Goal: Information Seeking & Learning: Learn about a topic

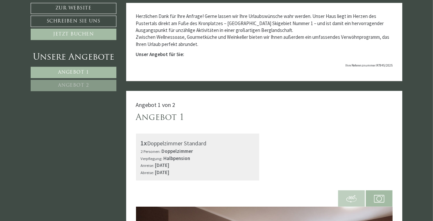
scroll to position [261, 0]
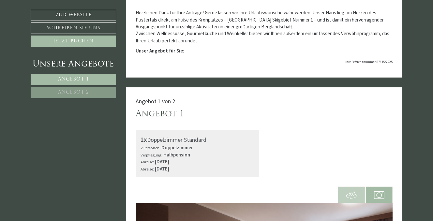
click at [88, 75] on link "Angebot 1" at bounding box center [73, 79] width 85 height 11
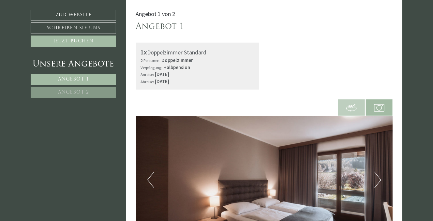
scroll to position [479, 0]
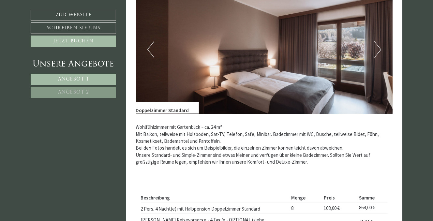
click at [380, 52] on button "Next" at bounding box center [378, 49] width 7 height 16
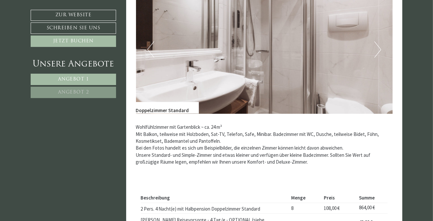
click at [376, 56] on button "Next" at bounding box center [378, 49] width 7 height 16
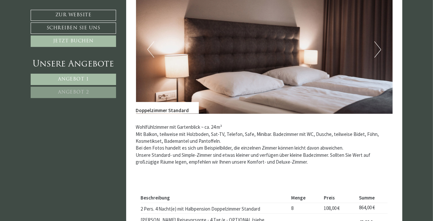
click at [376, 56] on button "Next" at bounding box center [378, 49] width 7 height 16
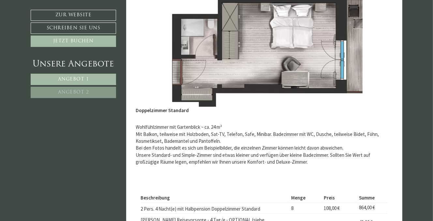
click at [376, 56] on button "Next" at bounding box center [378, 49] width 7 height 16
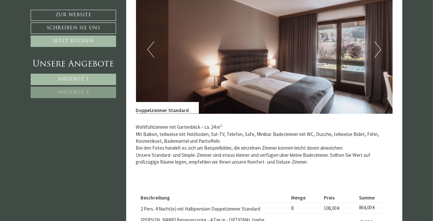
click at [378, 57] on button "Next" at bounding box center [378, 49] width 7 height 16
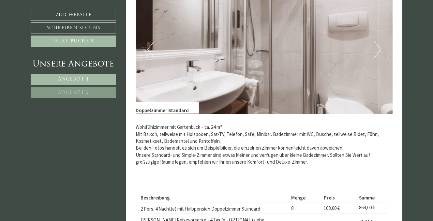
click at [378, 57] on button "Next" at bounding box center [378, 49] width 7 height 16
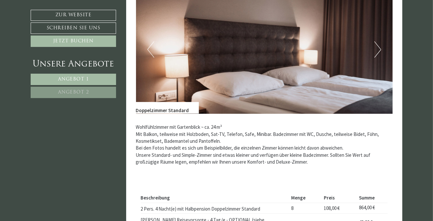
click at [379, 57] on button "Next" at bounding box center [378, 49] width 7 height 16
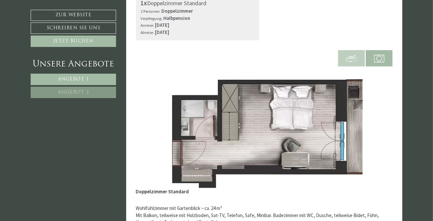
scroll to position [348, 0]
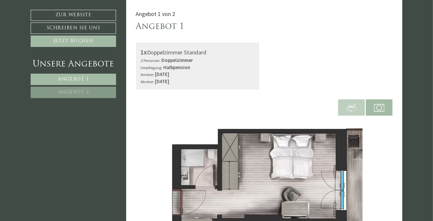
click at [75, 91] on span "Angebot 2" at bounding box center [73, 92] width 31 height 5
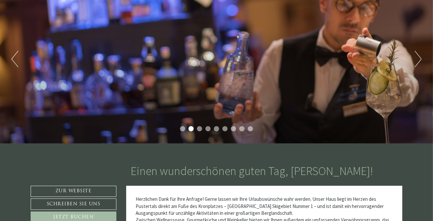
scroll to position [0, 0]
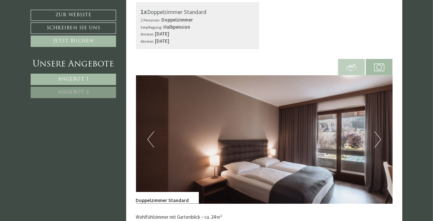
scroll to position [359, 0]
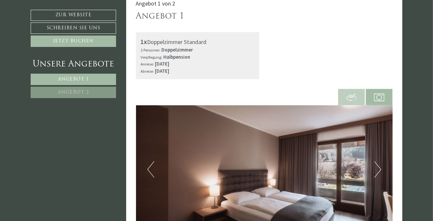
drag, startPoint x: 70, startPoint y: 90, endPoint x: 74, endPoint y: 89, distance: 4.6
click at [70, 90] on span "Angebot 2" at bounding box center [73, 92] width 31 height 5
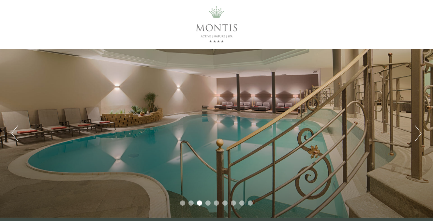
scroll to position [0, 0]
click at [421, 134] on button "Next" at bounding box center [418, 133] width 7 height 16
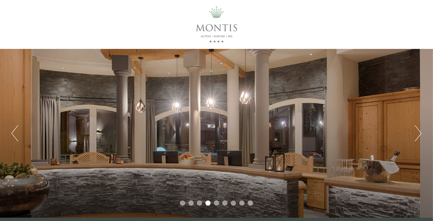
click at [421, 133] on button "Next" at bounding box center [418, 133] width 7 height 16
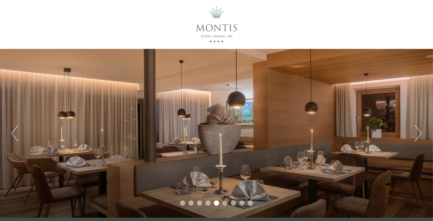
click at [421, 133] on button "Next" at bounding box center [418, 133] width 7 height 16
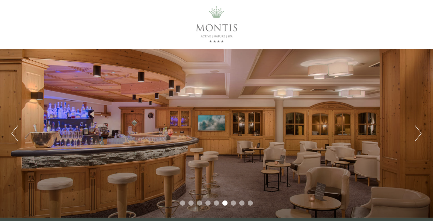
click at [421, 133] on button "Next" at bounding box center [418, 133] width 7 height 16
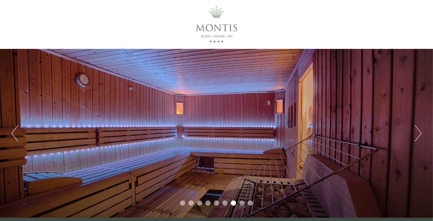
click at [421, 133] on button "Next" at bounding box center [418, 133] width 7 height 16
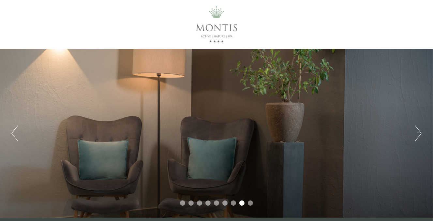
click at [421, 133] on button "Next" at bounding box center [418, 133] width 7 height 16
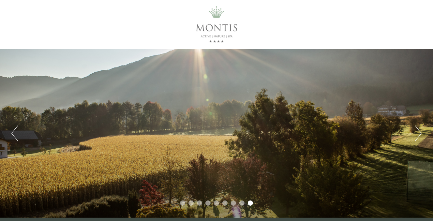
click at [421, 133] on button "Next" at bounding box center [418, 133] width 7 height 16
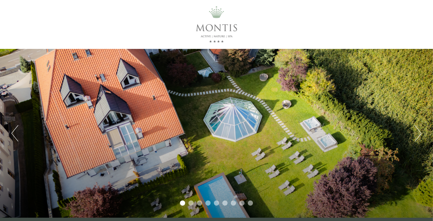
click at [421, 133] on button "Next" at bounding box center [418, 133] width 7 height 16
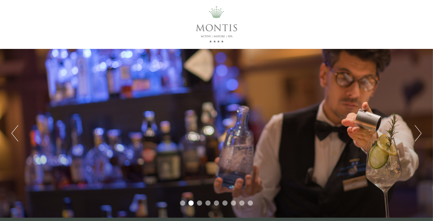
click at [421, 133] on button "Next" at bounding box center [418, 133] width 7 height 16
